Goal: Transaction & Acquisition: Subscribe to service/newsletter

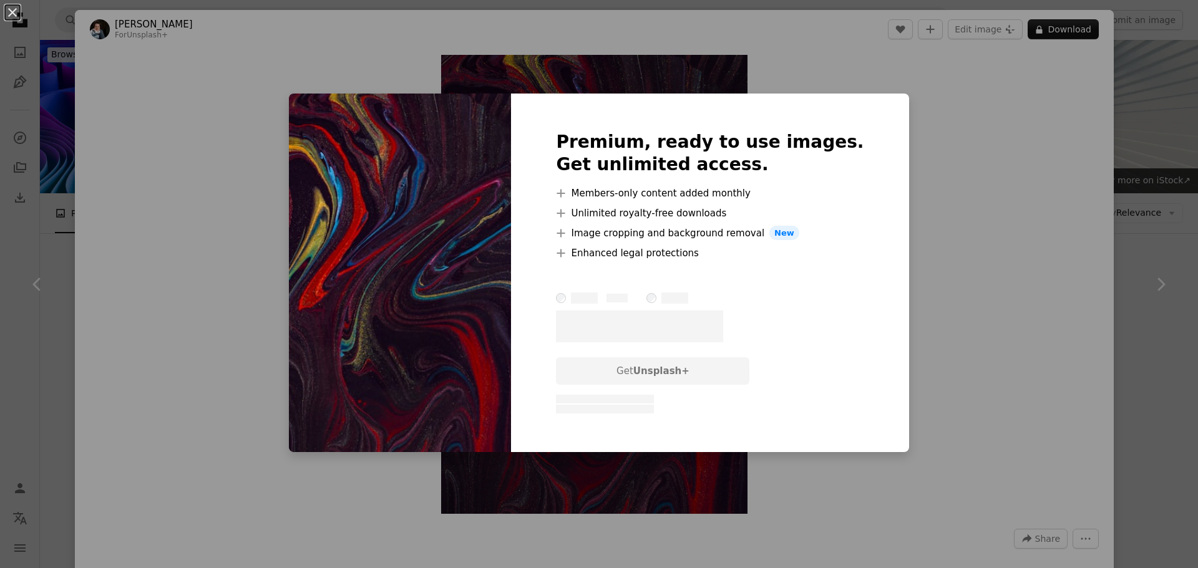
scroll to position [4434, 0]
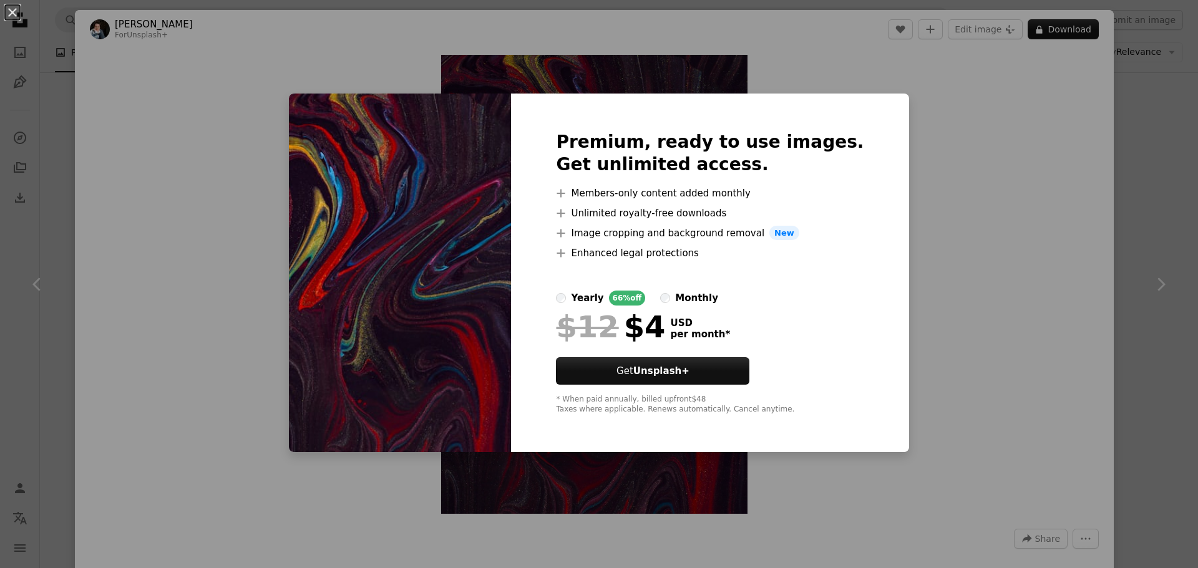
click at [687, 295] on label "monthly" at bounding box center [689, 298] width 58 height 15
click at [591, 293] on label "yearly 66% off" at bounding box center [600, 298] width 89 height 15
click at [1123, 202] on div "An X shape Premium, ready to use images. Get unlimited access. A plus sign Memb…" at bounding box center [599, 284] width 1198 height 568
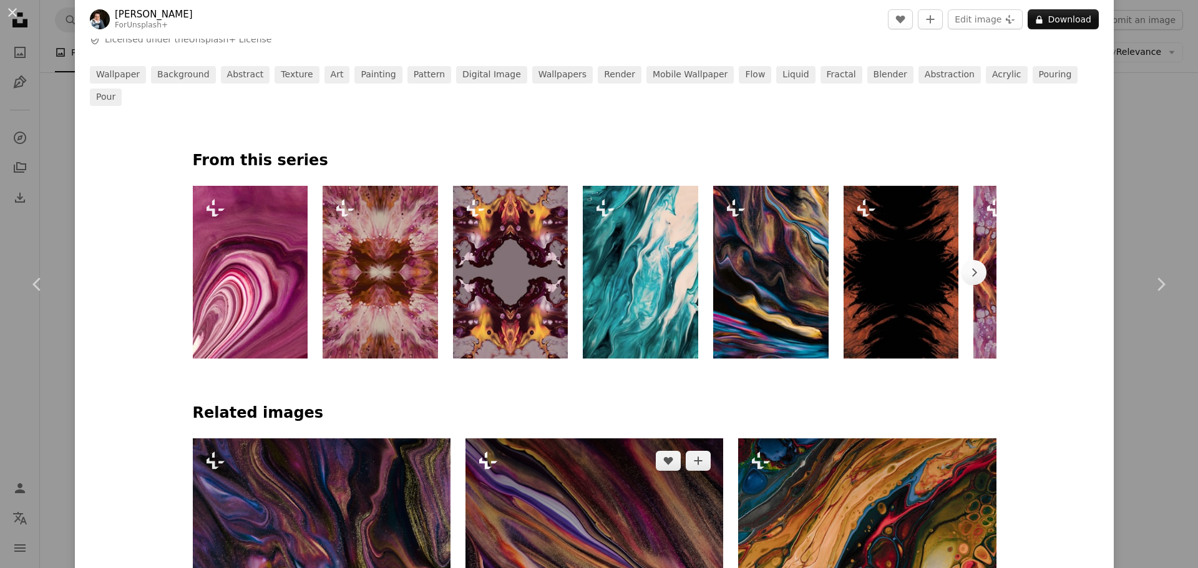
scroll to position [624, 0]
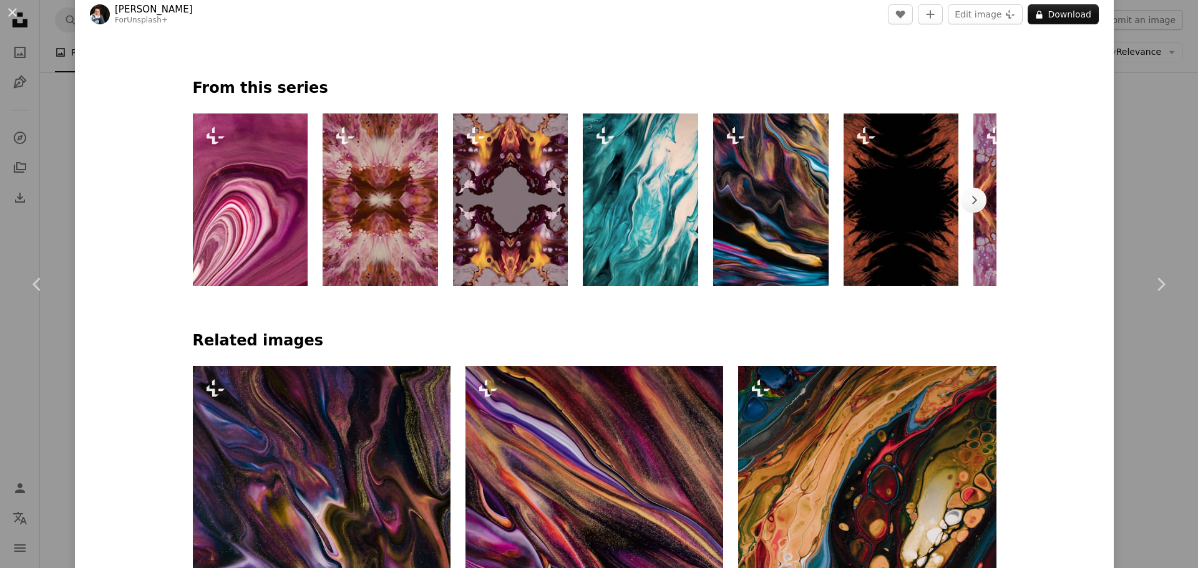
click at [608, 232] on img at bounding box center [640, 200] width 115 height 173
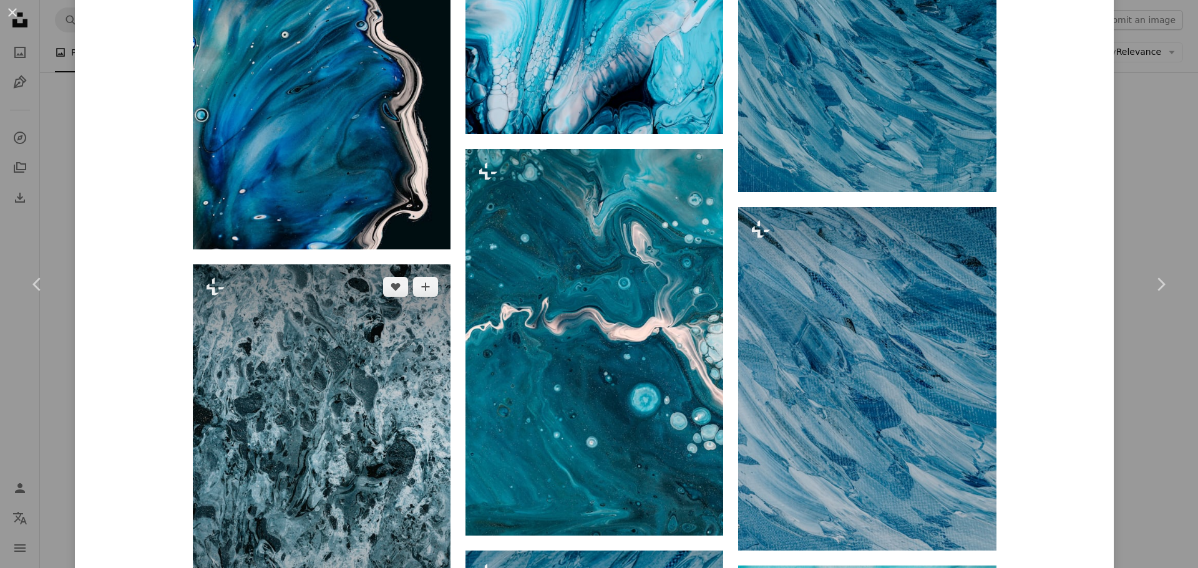
scroll to position [3994, 0]
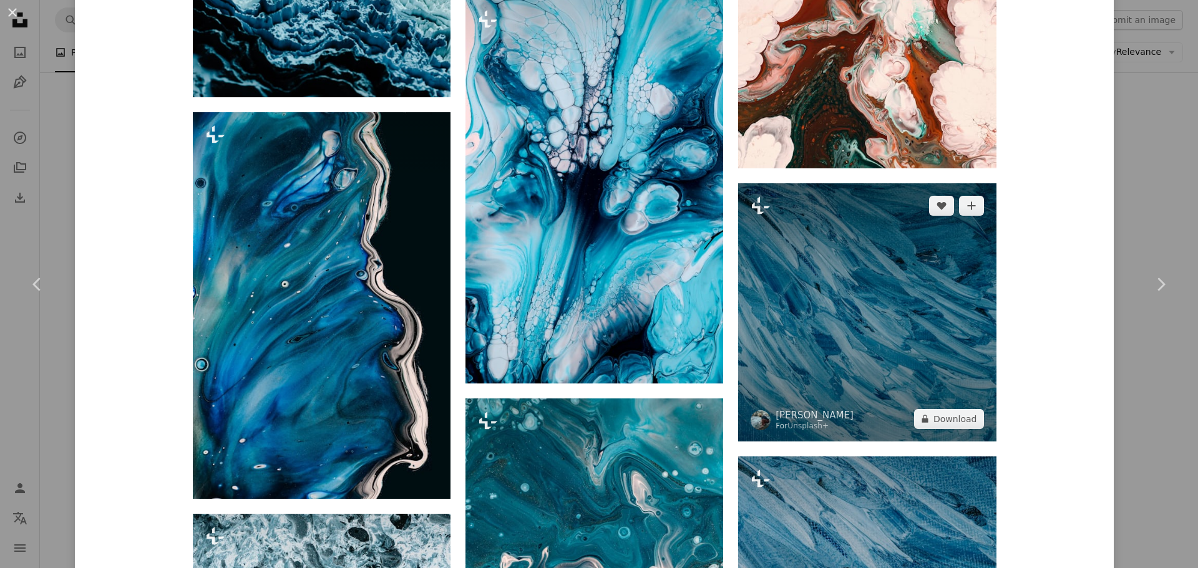
click at [878, 296] on img at bounding box center [867, 312] width 258 height 258
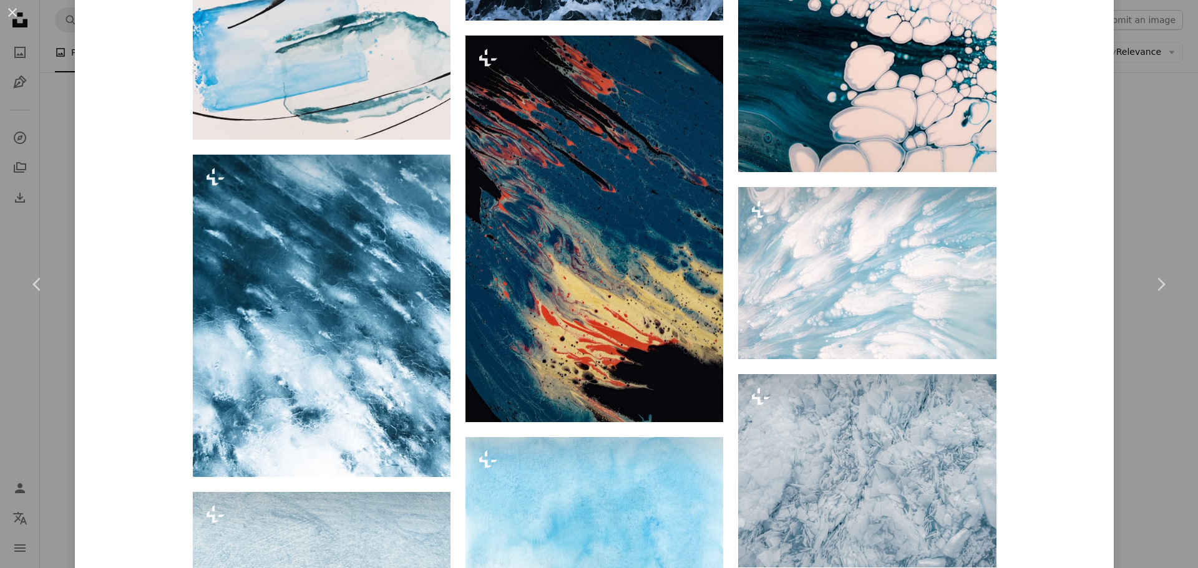
scroll to position [6115, 0]
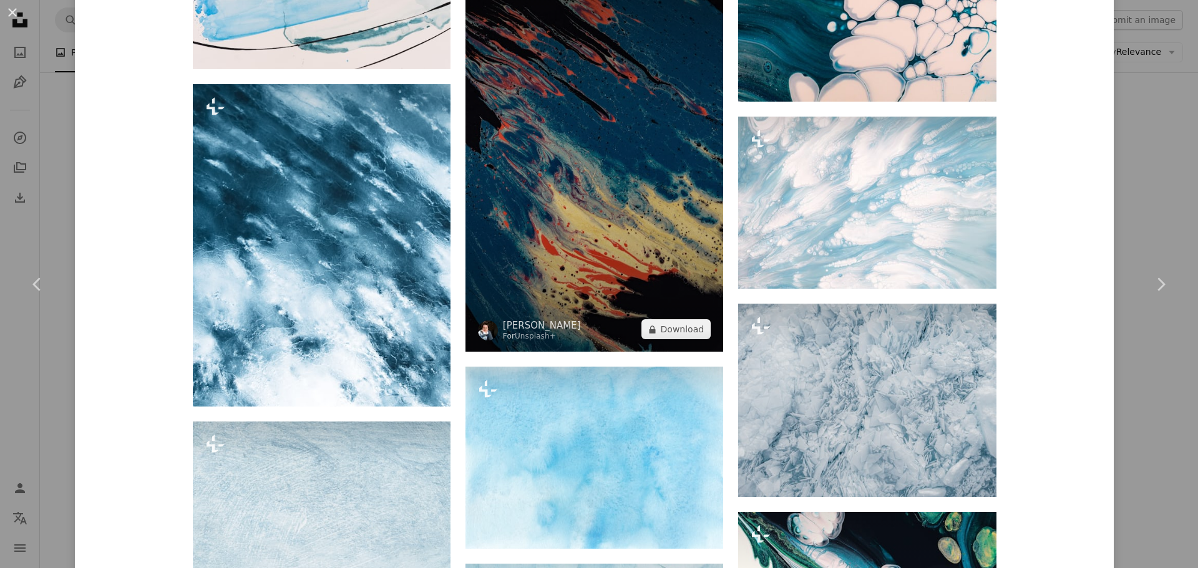
click at [676, 276] on img at bounding box center [595, 158] width 258 height 387
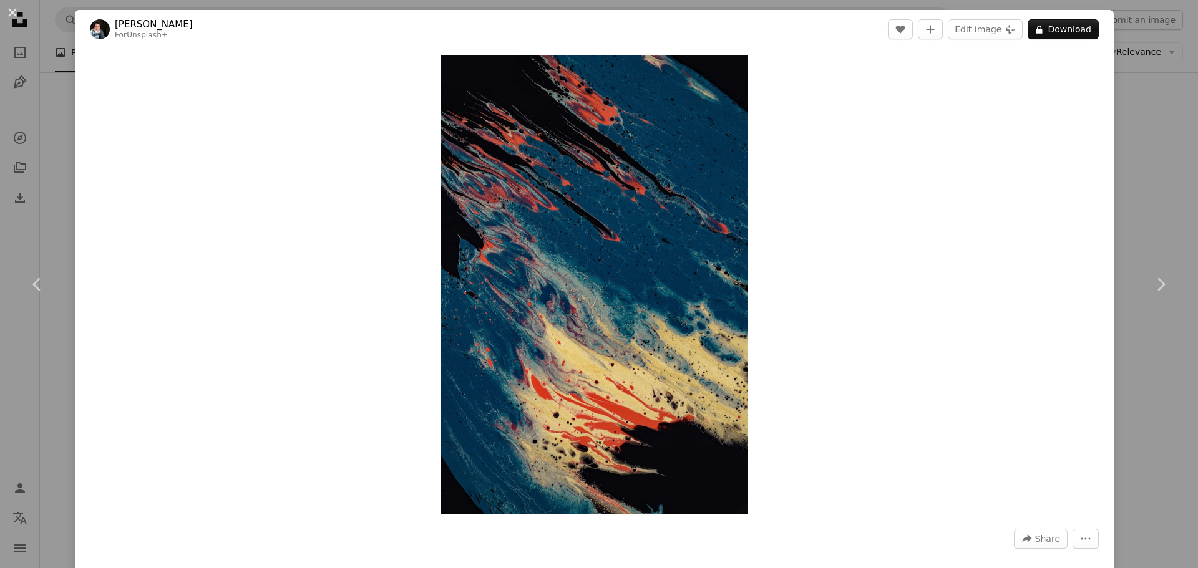
drag, startPoint x: 647, startPoint y: 395, endPoint x: 951, endPoint y: 187, distance: 368.5
click at [951, 187] on div "Zoom in" at bounding box center [594, 285] width 1039 height 472
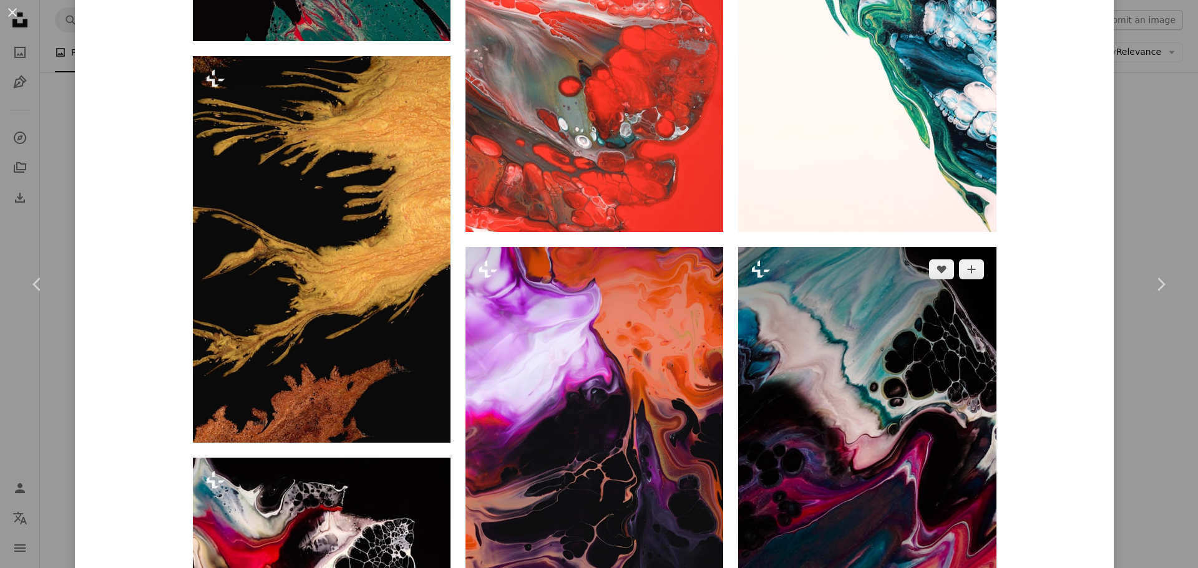
scroll to position [2184, 0]
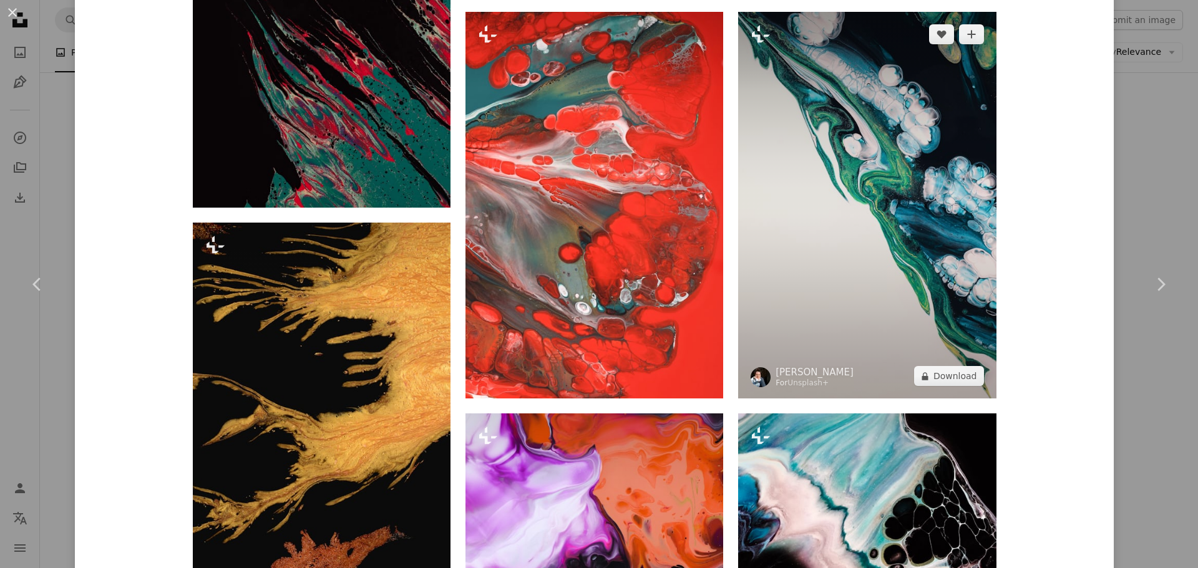
click at [807, 290] on img at bounding box center [867, 205] width 258 height 387
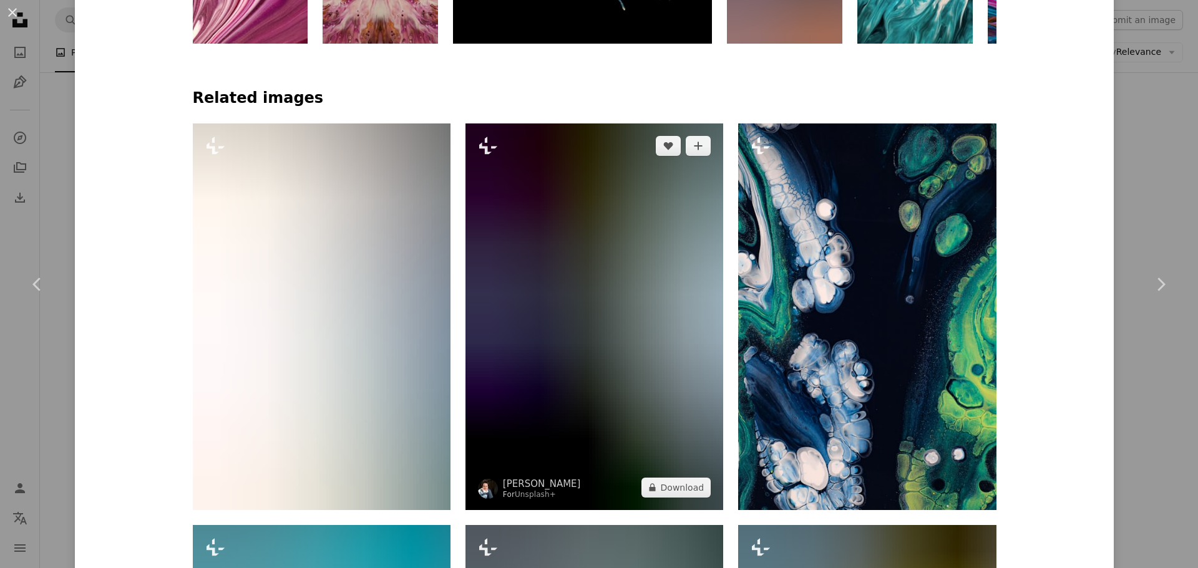
scroll to position [874, 0]
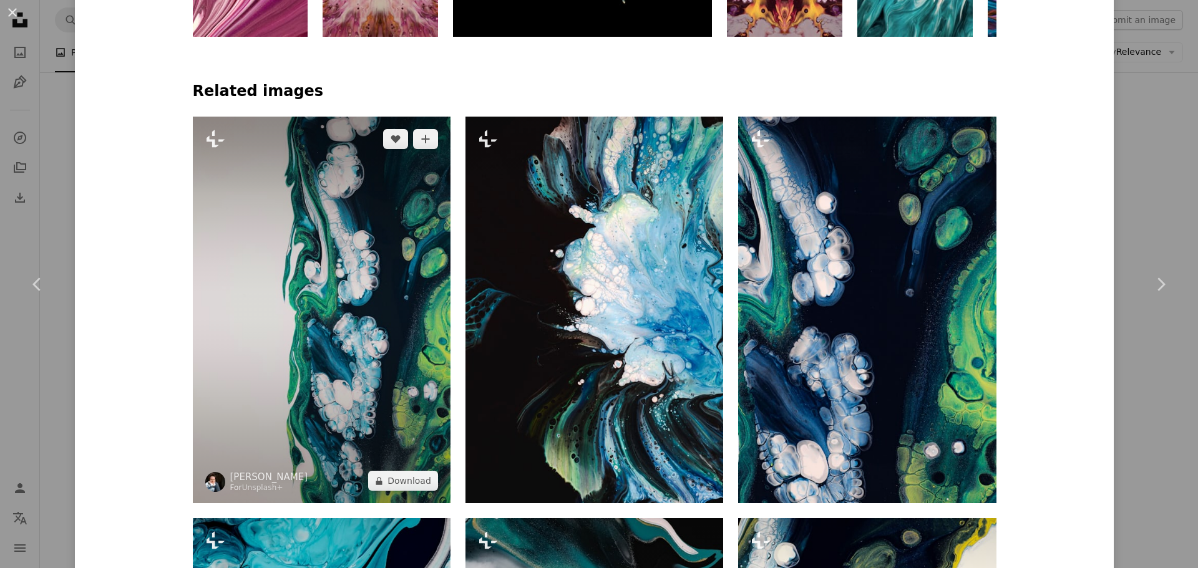
click at [412, 346] on img at bounding box center [322, 310] width 258 height 387
